Goal: Navigation & Orientation: Find specific page/section

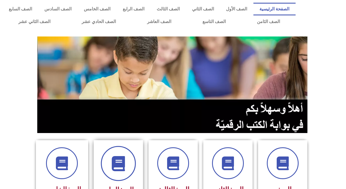
click at [119, 173] on span at bounding box center [118, 163] width 35 height 35
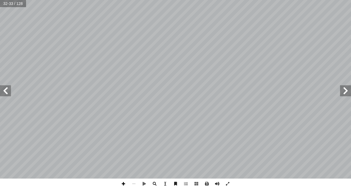
click at [125, 184] on span at bounding box center [123, 183] width 10 height 10
click at [124, 181] on span at bounding box center [123, 183] width 10 height 10
